Goal: Transaction & Acquisition: Book appointment/travel/reservation

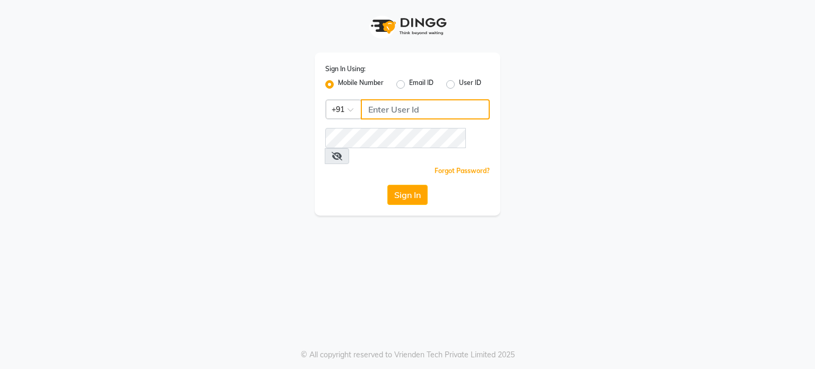
click at [383, 116] on input "Username" at bounding box center [425, 109] width 129 height 20
type input "9899095274"
click at [414, 185] on button "Sign In" at bounding box center [408, 195] width 40 height 20
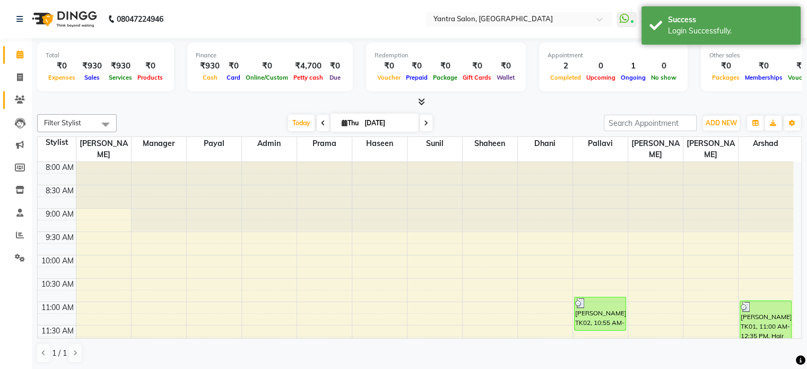
click at [11, 96] on span at bounding box center [20, 100] width 19 height 12
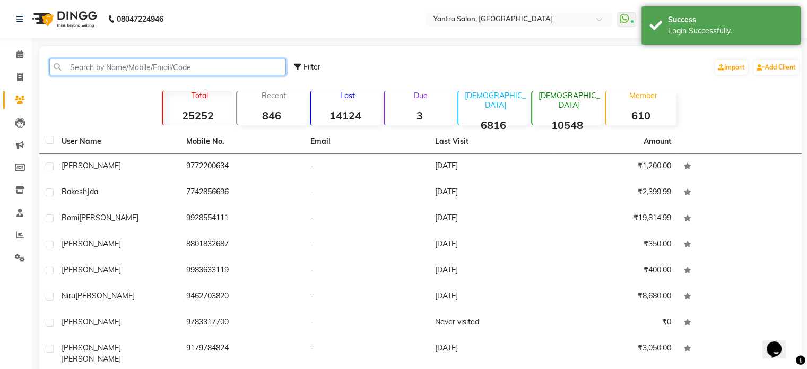
click at [79, 72] on input "text" at bounding box center [167, 67] width 237 height 16
paste input "[PHONE_NUMBER]"
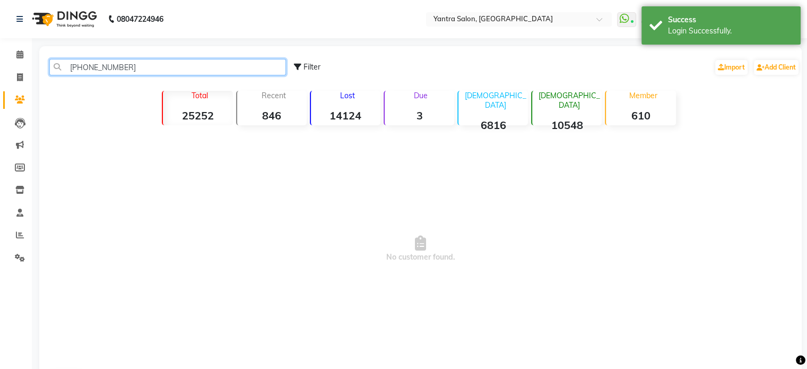
click at [88, 67] on input "[PHONE_NUMBER]" at bounding box center [167, 67] width 237 height 16
click at [86, 67] on input "[PHONE_NUMBER]" at bounding box center [167, 67] width 237 height 16
click at [93, 70] on input "77430 67330" at bounding box center [167, 67] width 237 height 16
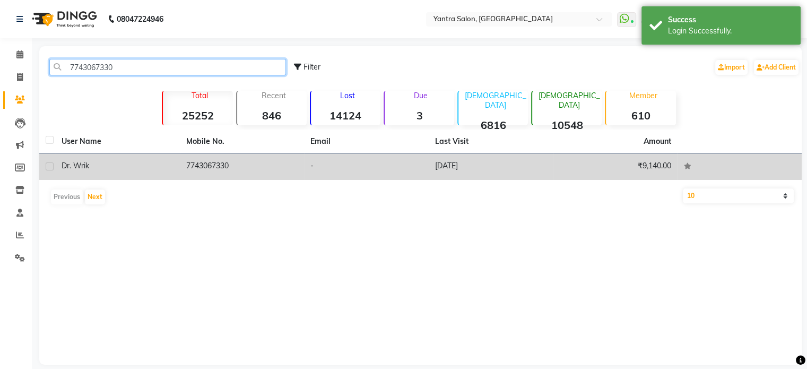
type input "7743067330"
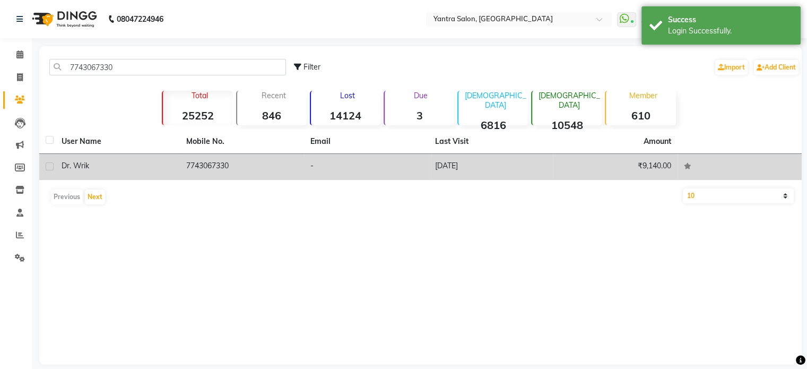
click at [206, 161] on td "7743067330" at bounding box center [242, 167] width 125 height 26
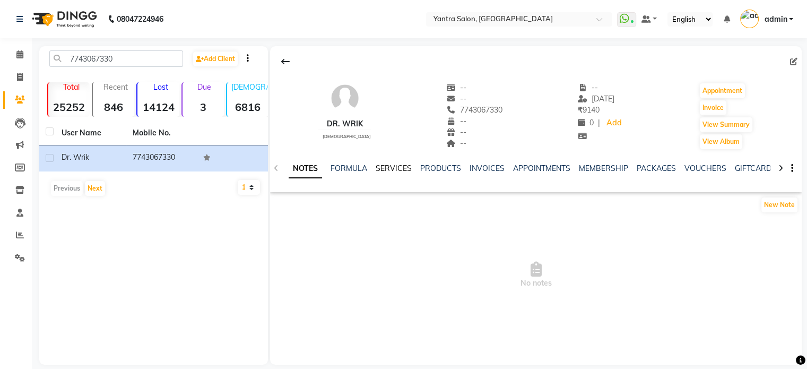
click at [384, 170] on link "SERVICES" at bounding box center [394, 169] width 36 height 10
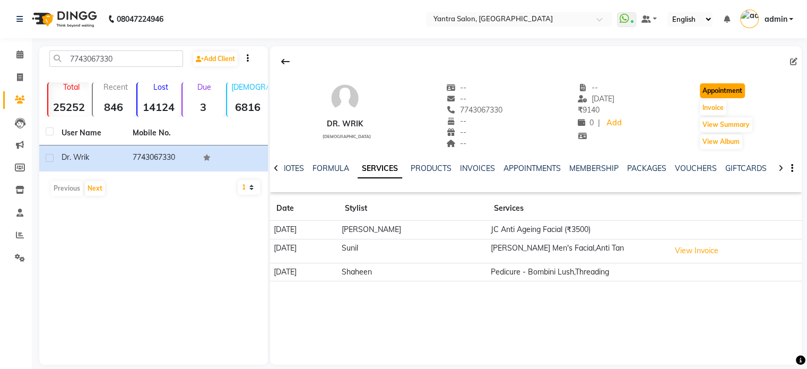
click at [717, 88] on button "Appointment" at bounding box center [722, 90] width 45 height 15
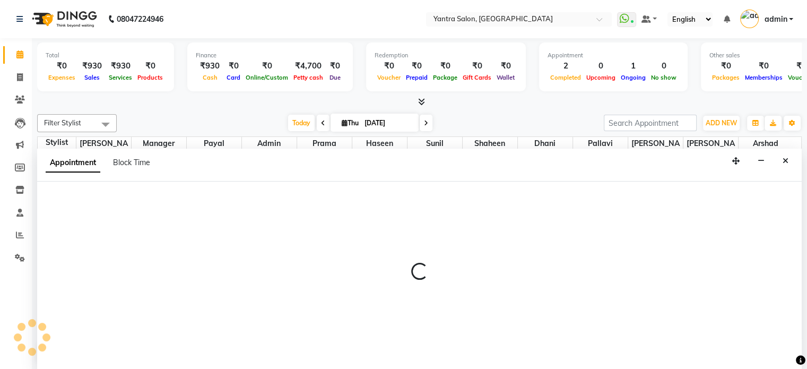
select select "540"
select select "tentative"
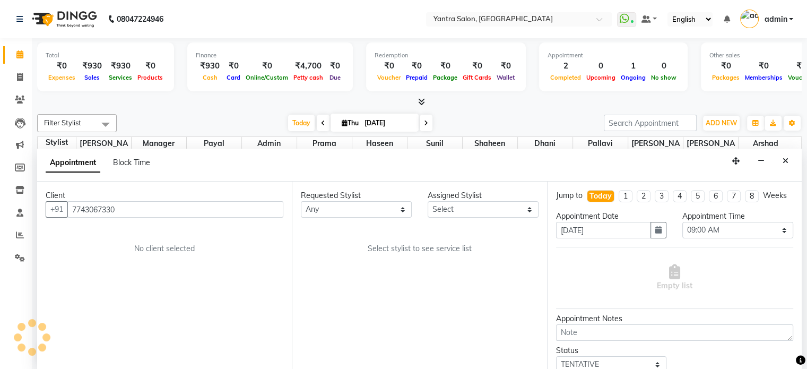
scroll to position [186, 0]
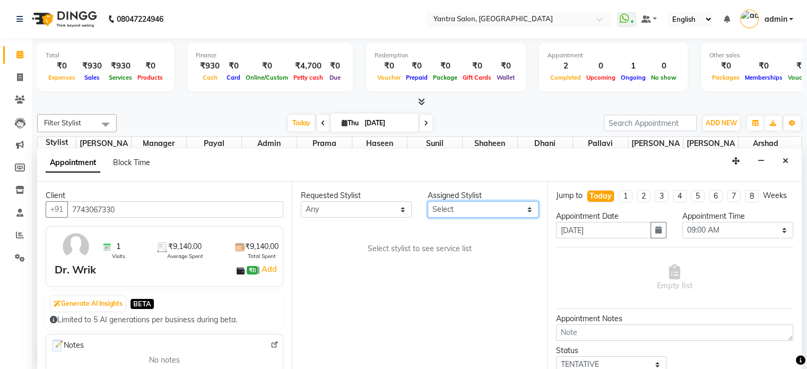
click at [457, 210] on select "Select admin [PERSON_NAME] Dhani Haseen [PERSON_NAME] Manager [PERSON_NAME] Pra…" at bounding box center [483, 209] width 111 height 16
click at [455, 210] on select "Select admin [PERSON_NAME] Dhani Haseen [PERSON_NAME] Manager [PERSON_NAME] Pra…" at bounding box center [483, 209] width 111 height 16
select select "90729"
click at [428, 201] on select "Select admin [PERSON_NAME] Dhani Haseen [PERSON_NAME] Manager [PERSON_NAME] Pra…" at bounding box center [483, 209] width 111 height 16
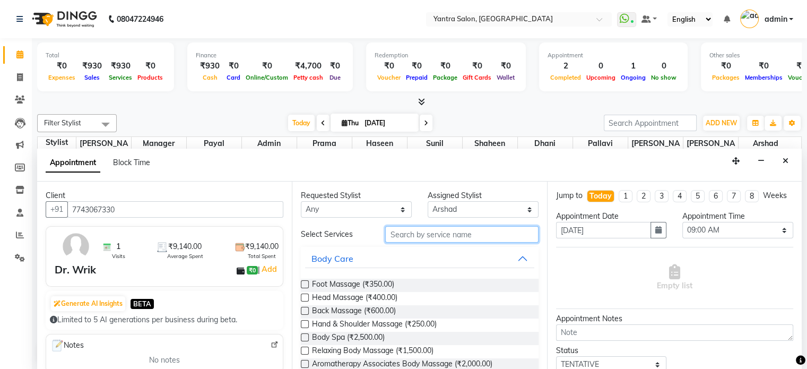
click at [414, 226] on input "text" at bounding box center [461, 234] width 153 height 16
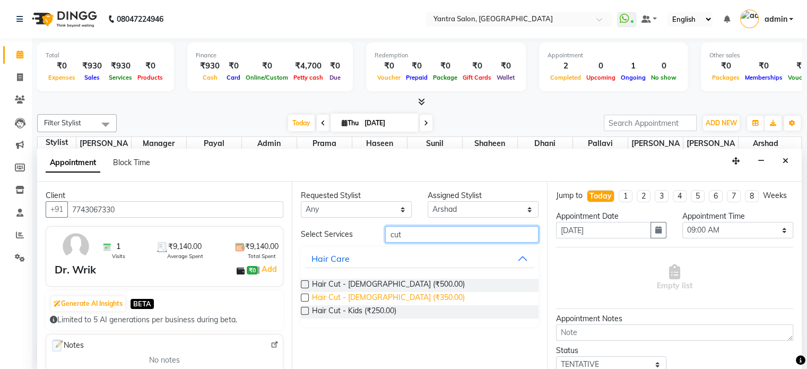
type input "cut"
click at [378, 295] on span "Hair Cut - [DEMOGRAPHIC_DATA] (₹350.00)" at bounding box center [388, 298] width 153 height 13
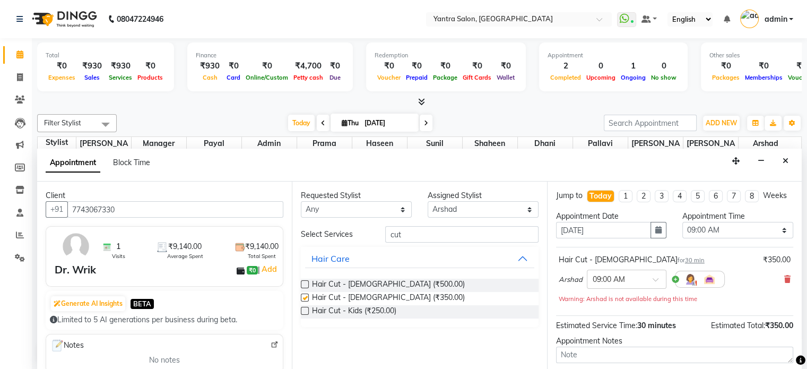
checkbox input "false"
click at [407, 235] on input "cut" at bounding box center [461, 234] width 153 height 16
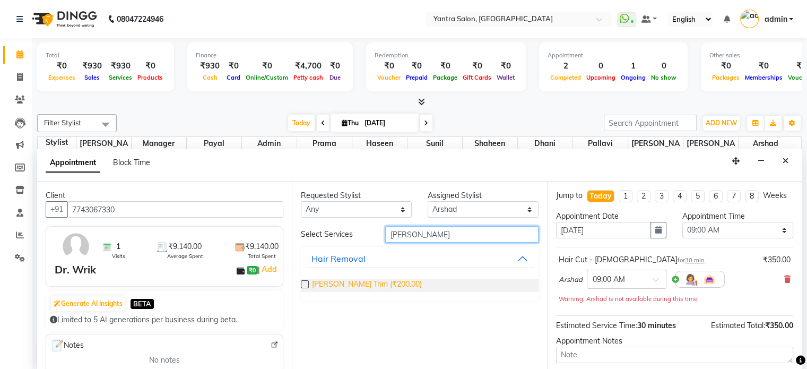
type input "[PERSON_NAME]"
click at [358, 284] on span "[PERSON_NAME] Trim (₹200.00)" at bounding box center [367, 285] width 110 height 13
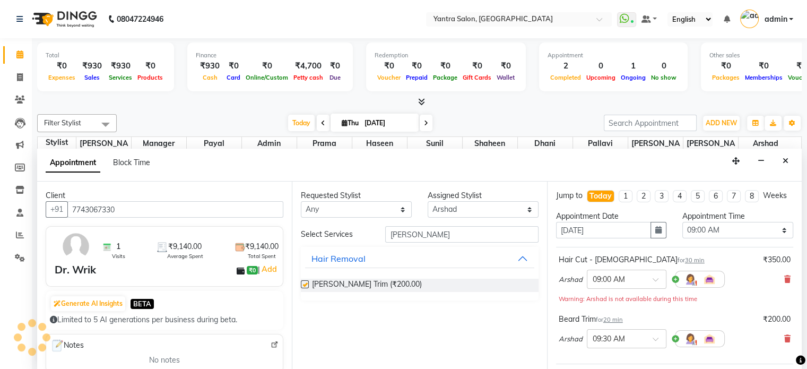
checkbox input "false"
click at [401, 235] on input "[PERSON_NAME]" at bounding box center [461, 234] width 153 height 16
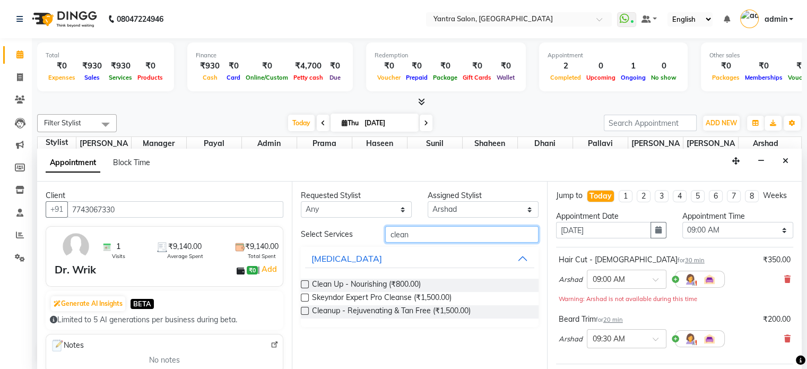
type input "clean"
click at [389, 276] on div "Clean Up - Nourishing (₹800.00) Skeyndor Expert Pro Cleanse (₹1,500.00) Cleanup…" at bounding box center [419, 298] width 237 height 57
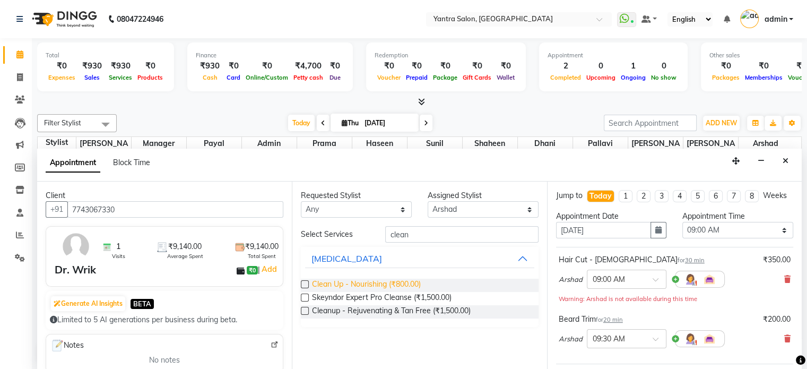
click at [389, 282] on span "Clean Up - Nourishing (₹800.00)" at bounding box center [366, 285] width 109 height 13
checkbox input "false"
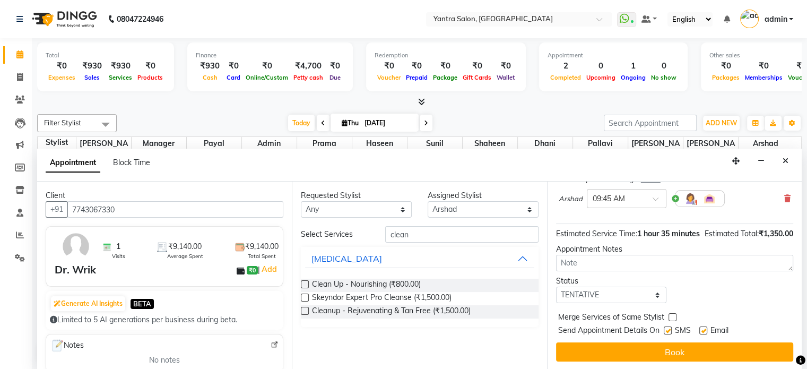
scroll to position [0, 0]
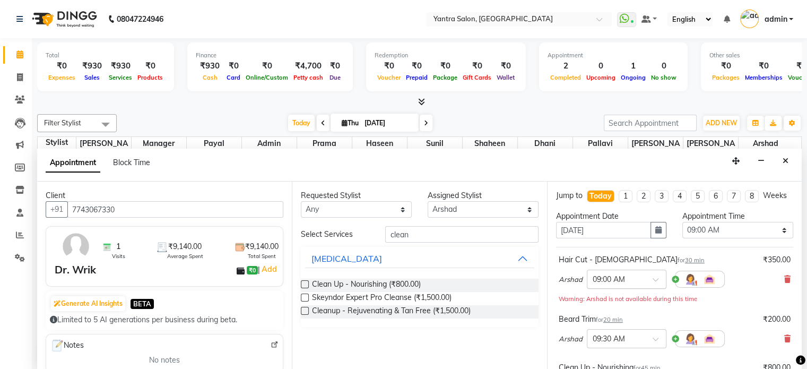
click at [611, 282] on input "text" at bounding box center [616, 278] width 47 height 11
click at [612, 348] on div "05:30 PM" at bounding box center [627, 339] width 79 height 20
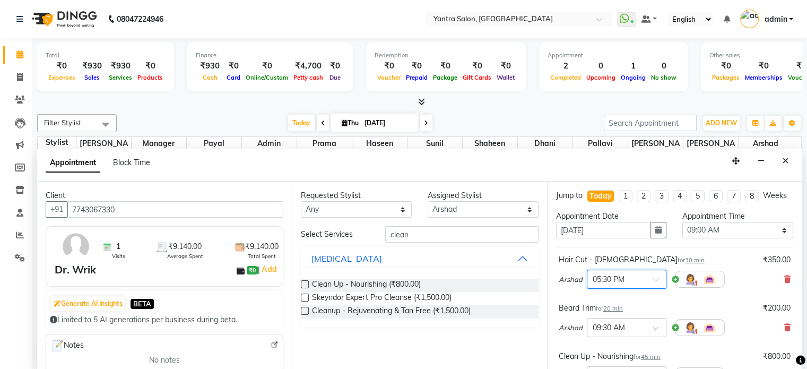
click at [556, 320] on div "[PERSON_NAME] Trim for 20 min ₹200.00 Arshad × 09:30 AM" at bounding box center [674, 322] width 237 height 44
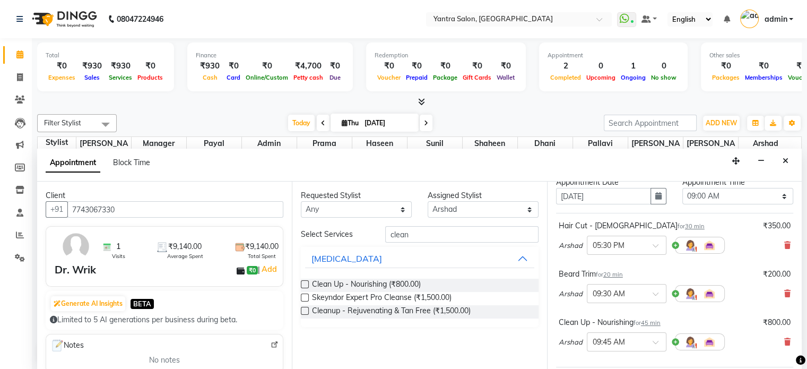
scroll to position [53, 0]
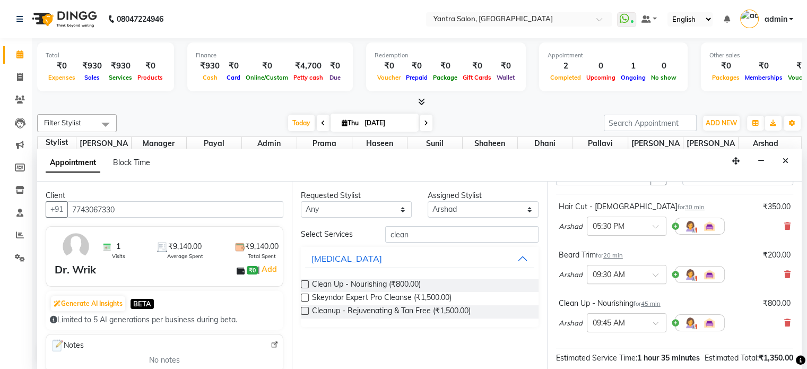
click at [606, 279] on input "text" at bounding box center [616, 273] width 47 height 11
click at [622, 325] on div "06:00 PM" at bounding box center [627, 321] width 79 height 20
click at [592, 319] on div "Arshad × 09:45 AM" at bounding box center [642, 323] width 166 height 28
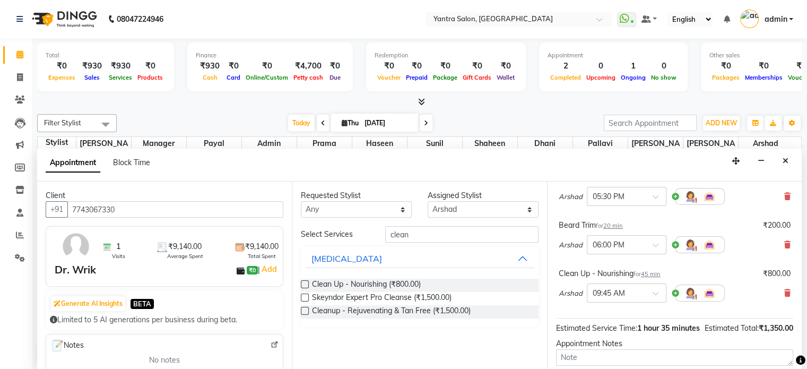
scroll to position [106, 0]
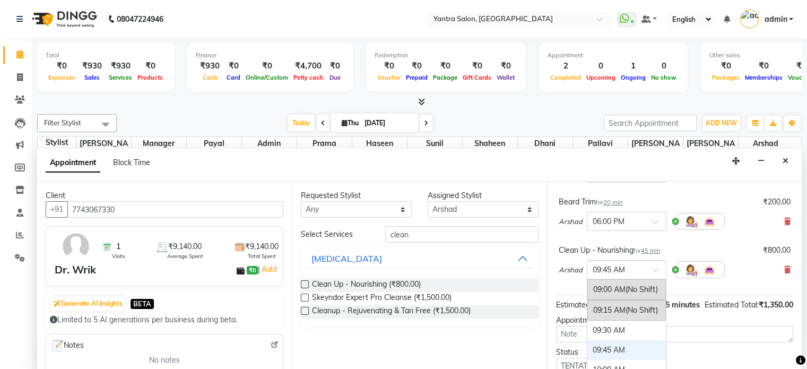
click at [603, 274] on input "text" at bounding box center [616, 268] width 47 height 11
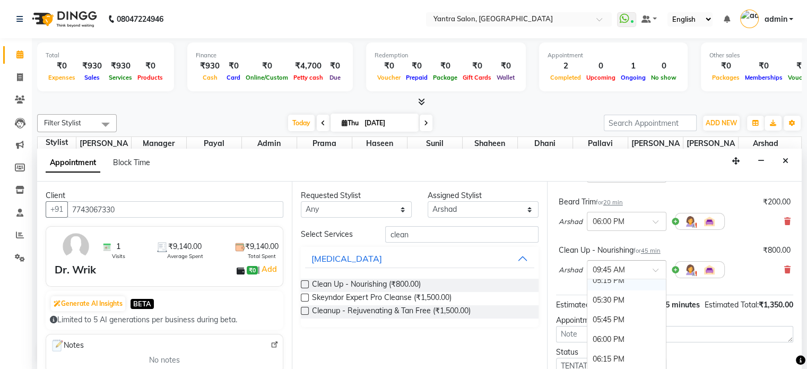
scroll to position [690, 0]
click at [616, 362] on div "06:30 PM" at bounding box center [627, 355] width 79 height 20
click at [638, 310] on span "1 hour 35 minutes" at bounding box center [669, 305] width 63 height 10
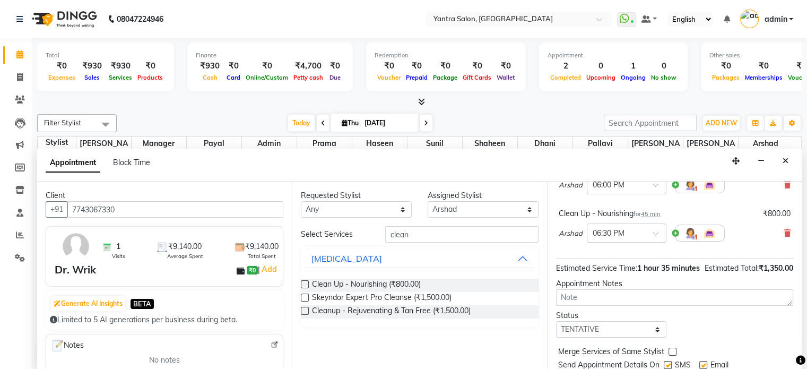
scroll to position [198, 0]
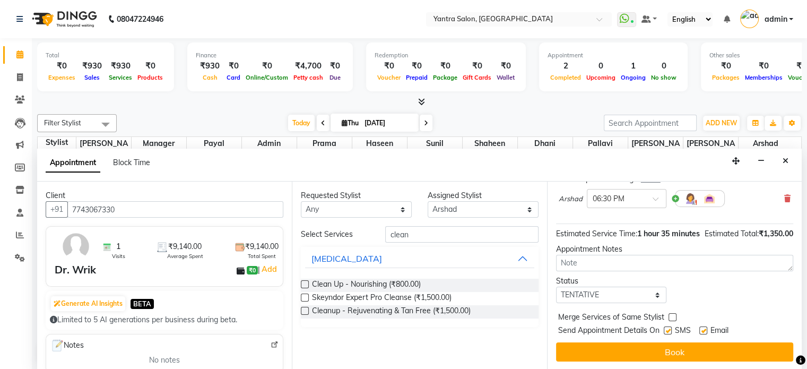
click at [671, 315] on label at bounding box center [673, 317] width 8 height 8
click at [671, 315] on input "checkbox" at bounding box center [672, 318] width 7 height 7
checkbox input "true"
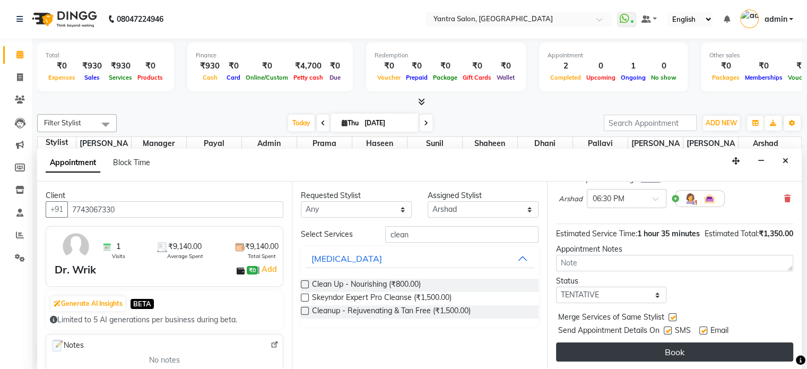
click at [618, 352] on button "Book" at bounding box center [674, 351] width 237 height 19
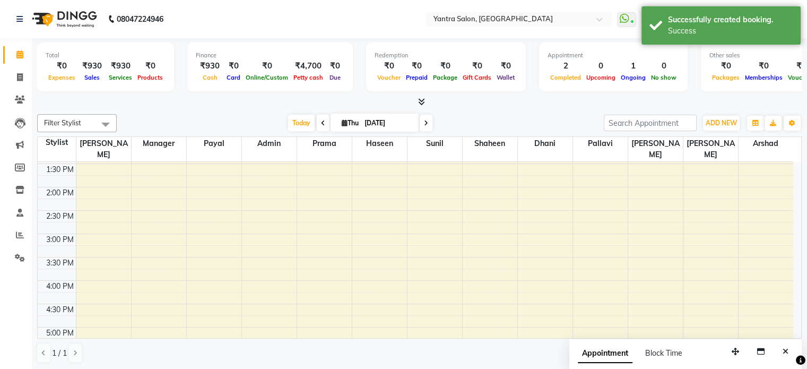
scroll to position [345, 0]
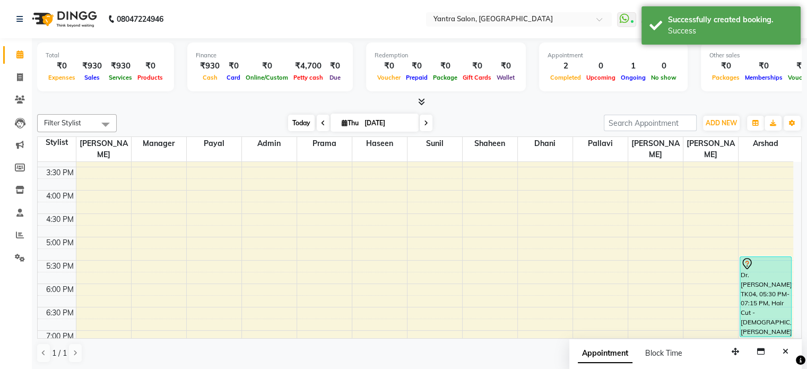
click at [299, 118] on span "Today" at bounding box center [301, 123] width 27 height 16
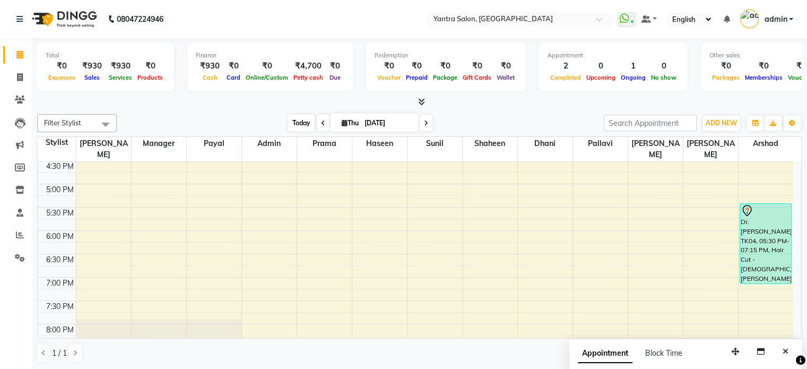
click at [297, 118] on span "Today" at bounding box center [301, 123] width 27 height 16
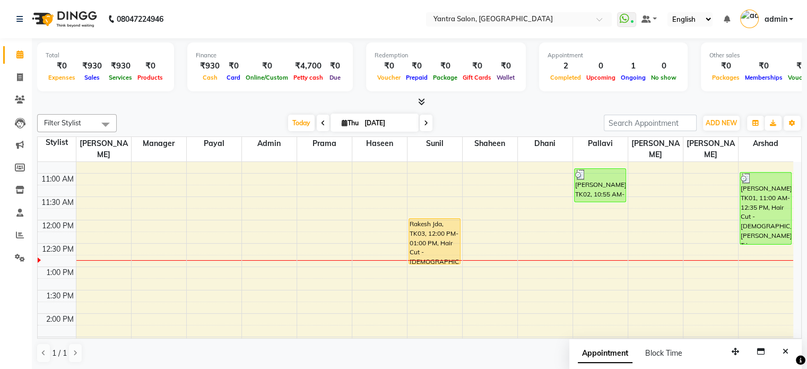
scroll to position [186, 0]
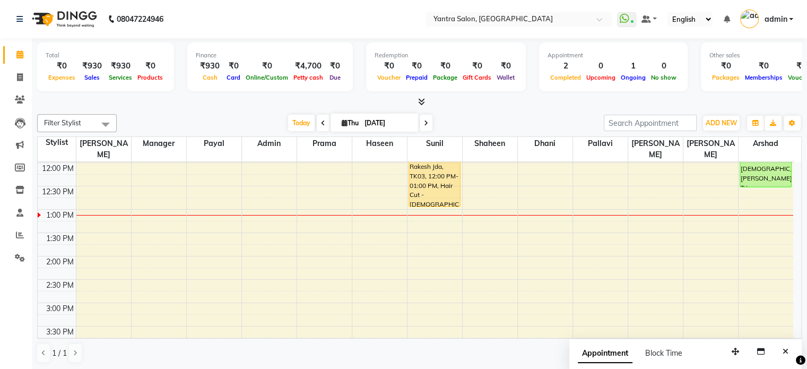
click at [298, 112] on div "Filter Stylist Select All admin [PERSON_NAME] Dhani Haseen [PERSON_NAME] Manage…" at bounding box center [419, 238] width 765 height 257
click at [297, 119] on span "Today" at bounding box center [301, 123] width 27 height 16
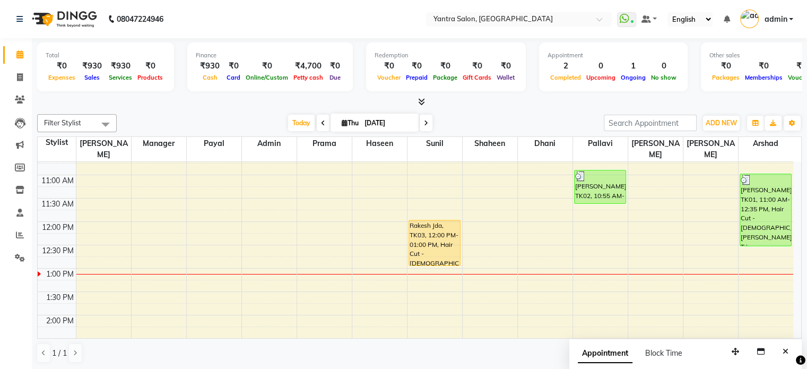
scroll to position [125, 0]
drag, startPoint x: 436, startPoint y: 254, endPoint x: 436, endPoint y: 273, distance: 18.6
click at [436, 273] on div "Rakesh Jda, TK03, 12:00 PM-01:00 PM, Hair Cut - [DEMOGRAPHIC_DATA] Rakesh Jda, …" at bounding box center [435, 340] width 55 height 607
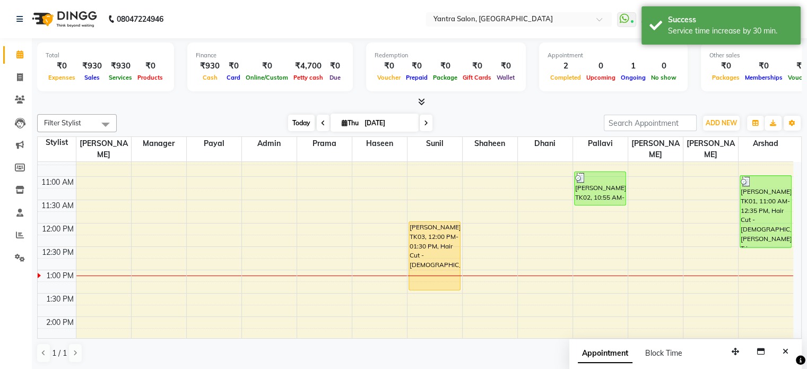
click at [294, 123] on span "Today" at bounding box center [301, 123] width 27 height 16
